Goal: Task Accomplishment & Management: Complete application form

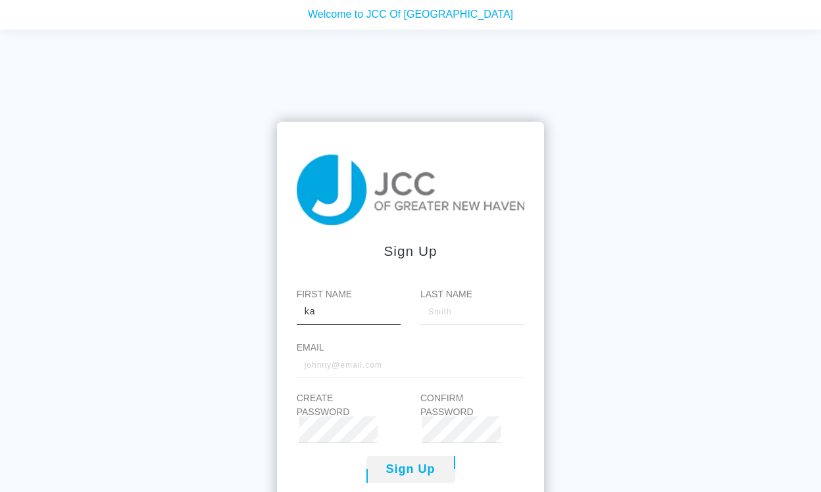
type input "k"
type input "[PERSON_NAME]"
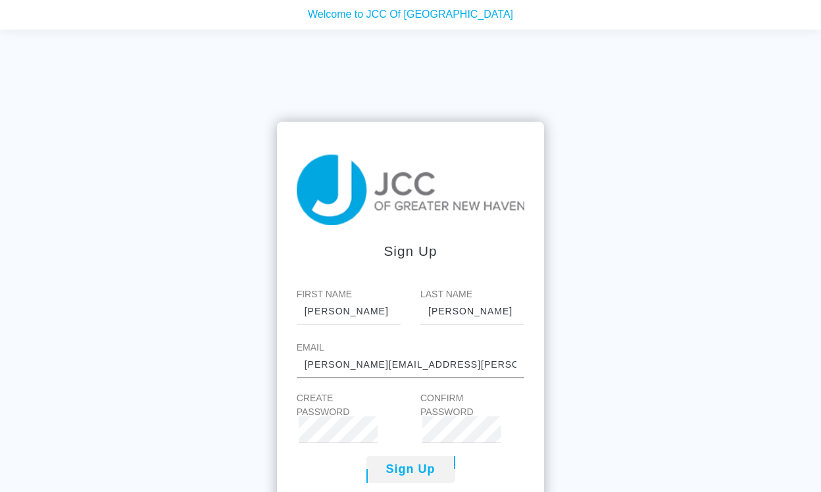
type input "[PERSON_NAME][EMAIL_ADDRESS][PERSON_NAME][DOMAIN_NAME]"
click at [411, 467] on button "Sign Up" at bounding box center [410, 469] width 89 height 27
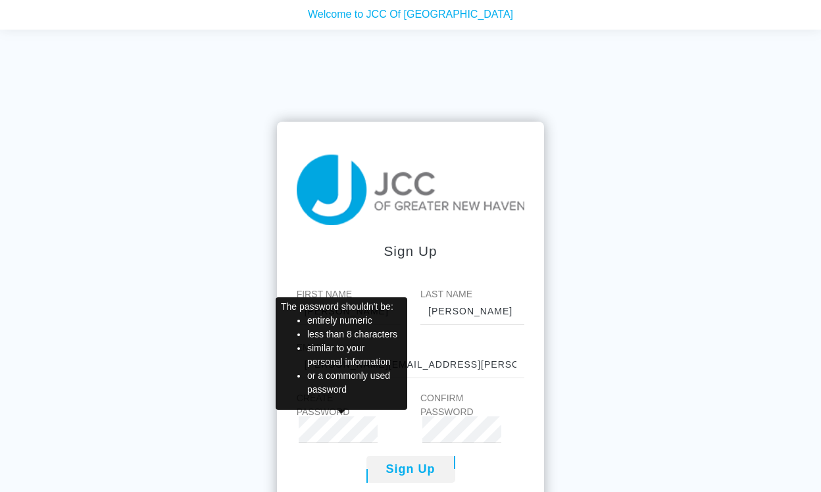
click at [474, 326] on div "First Name [PERSON_NAME] Last Name [PERSON_NAME] Email [PERSON_NAME][EMAIL_ADDR…" at bounding box center [411, 365] width 228 height 155
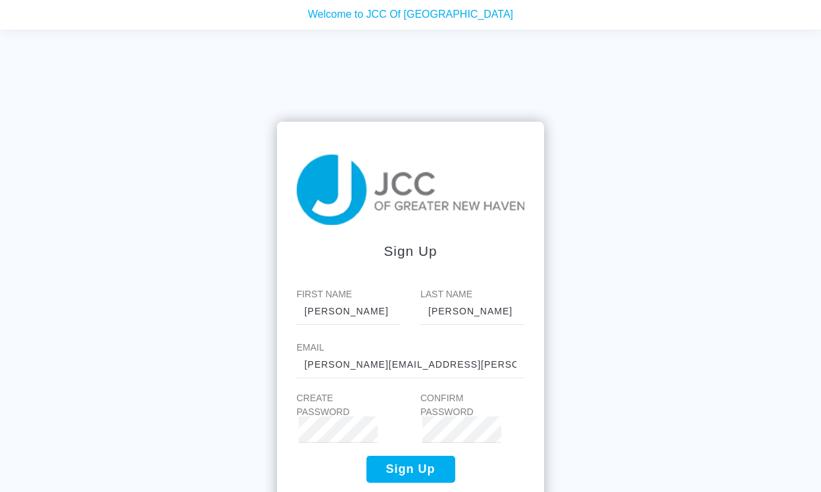
click at [416, 462] on button "Sign Up" at bounding box center [410, 469] width 89 height 27
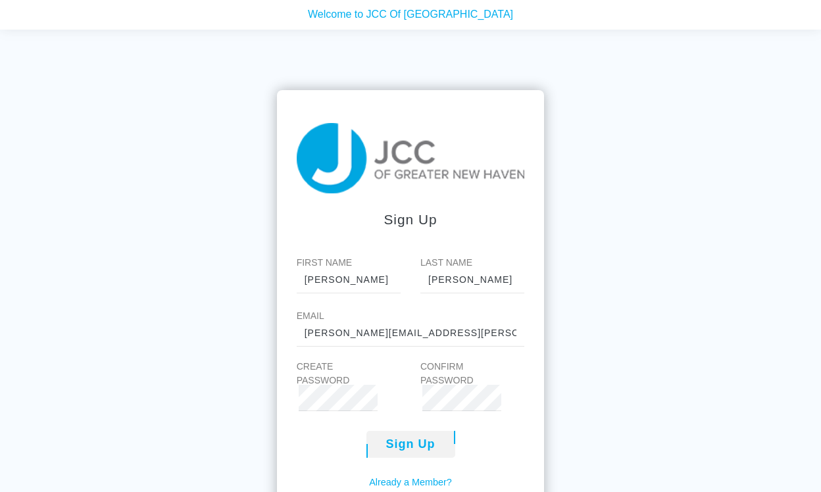
click at [416, 476] on link "Already a Member?" at bounding box center [410, 483] width 83 height 14
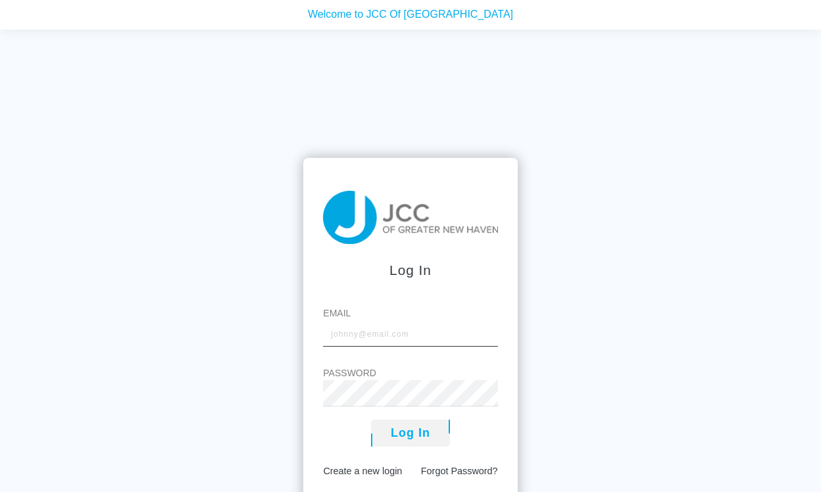
click at [358, 343] on input "Email" at bounding box center [410, 333] width 174 height 26
type input "Jane.comins@gmail.com"
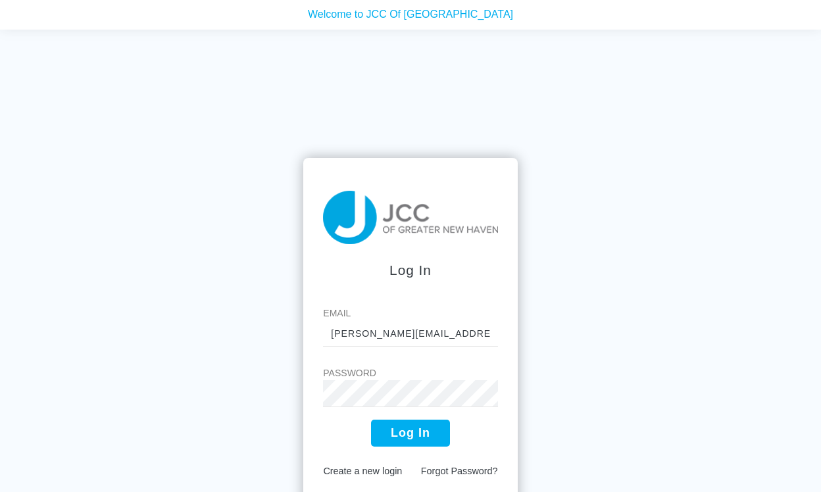
click at [426, 437] on button "Log In" at bounding box center [410, 433] width 79 height 27
